Goal: Information Seeking & Learning: Learn about a topic

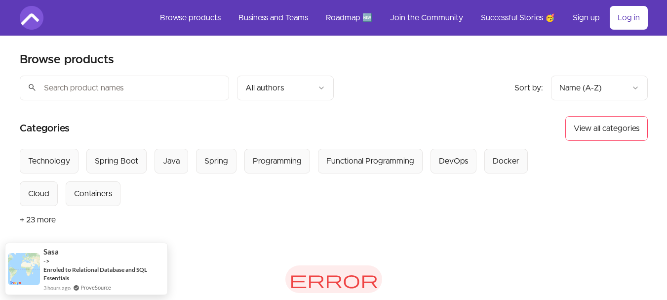
scroll to position [99, 0]
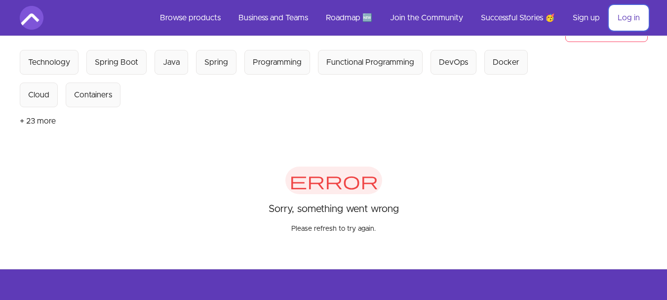
click at [630, 18] on link "Log in" at bounding box center [629, 18] width 38 height 24
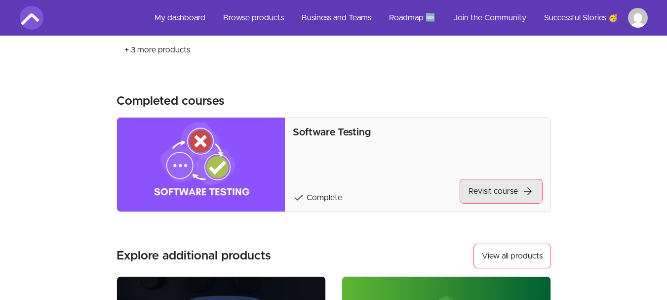
click at [524, 193] on span "arrow_forward" at bounding box center [528, 191] width 12 height 12
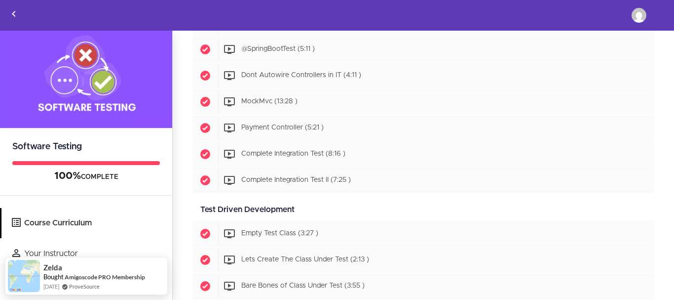
scroll to position [1518, 0]
